Goal: Find specific page/section: Find specific page/section

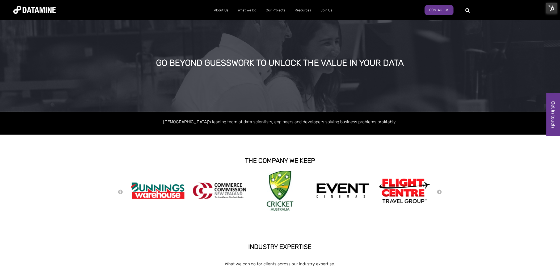
click at [550, 9] on img at bounding box center [551, 8] width 11 height 11
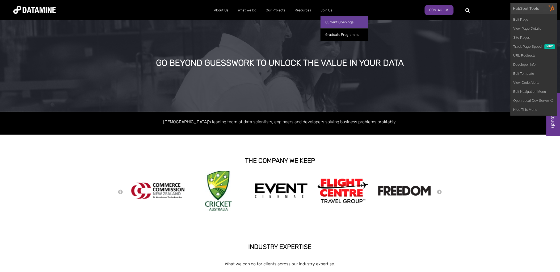
click at [328, 22] on link "Current Openings" at bounding box center [344, 22] width 48 height 12
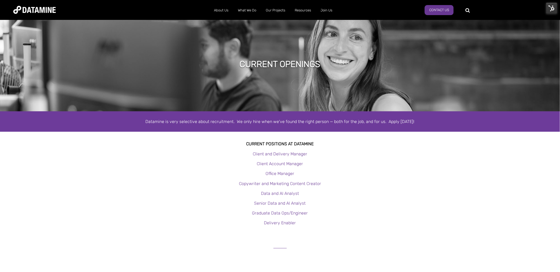
click at [554, 11] on img at bounding box center [551, 8] width 11 height 11
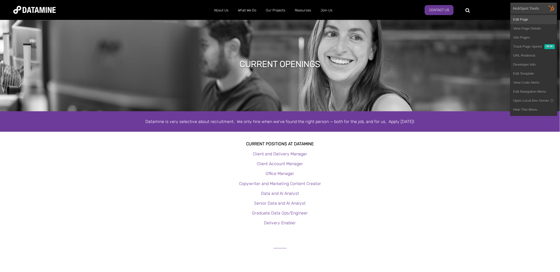
click at [536, 22] on link "Edit Page" at bounding box center [533, 19] width 46 height 9
